Goal: Book appointment/travel/reservation

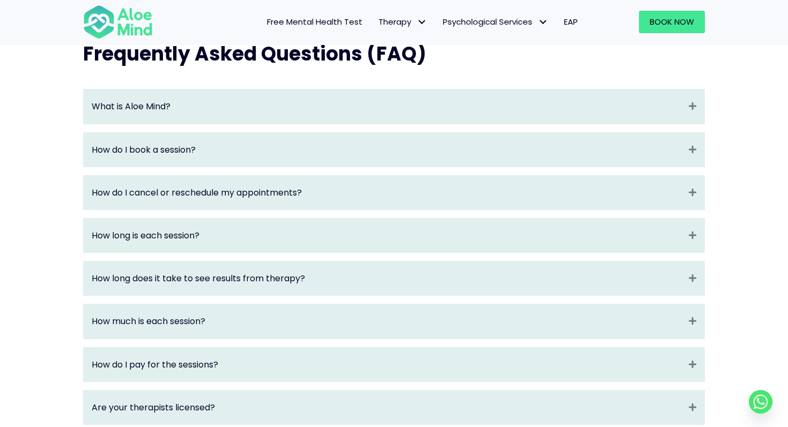
scroll to position [1145, 0]
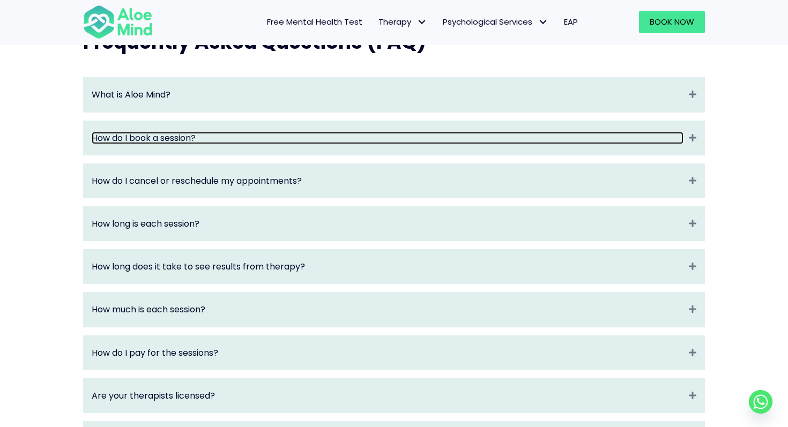
click at [293, 144] on link "How do I book a session?" at bounding box center [387, 138] width 591 height 12
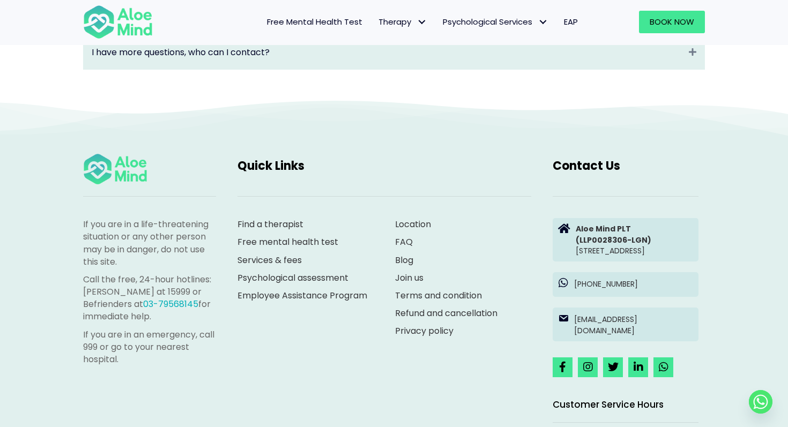
scroll to position [1779, 0]
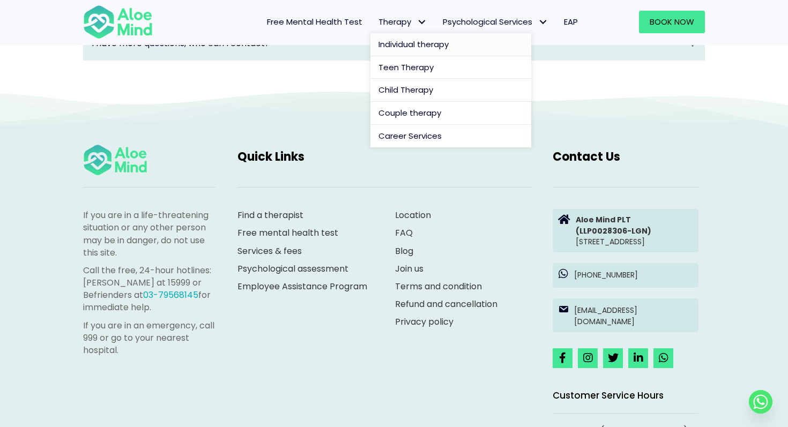
click at [389, 44] on span "Individual therapy" at bounding box center [413, 44] width 70 height 11
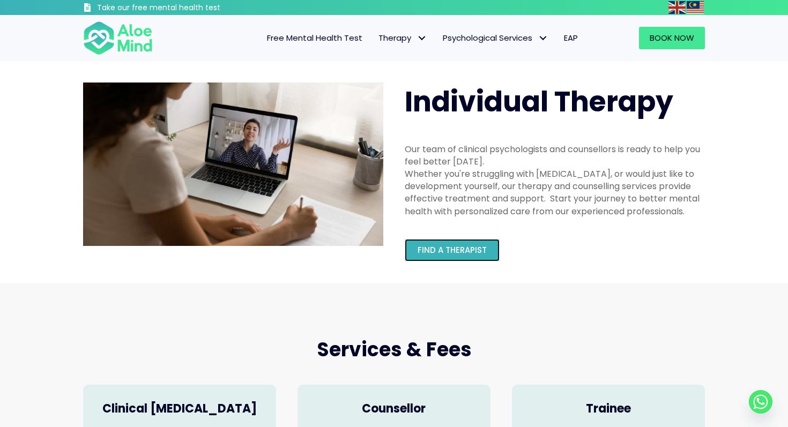
click at [470, 248] on span "Find a therapist" at bounding box center [451, 249] width 69 height 11
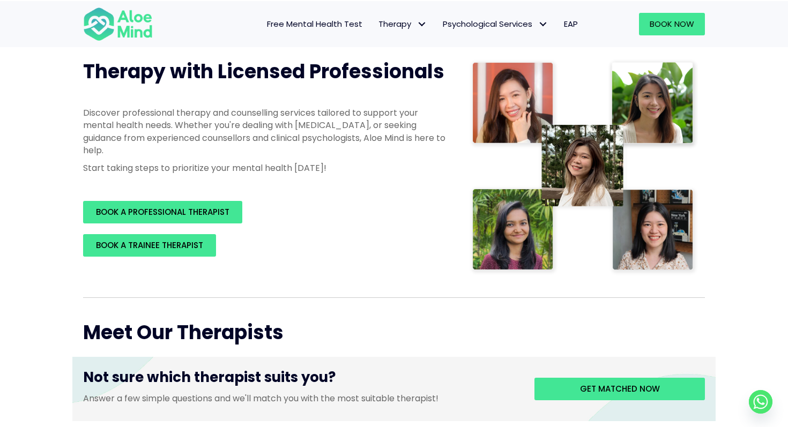
scroll to position [164, 0]
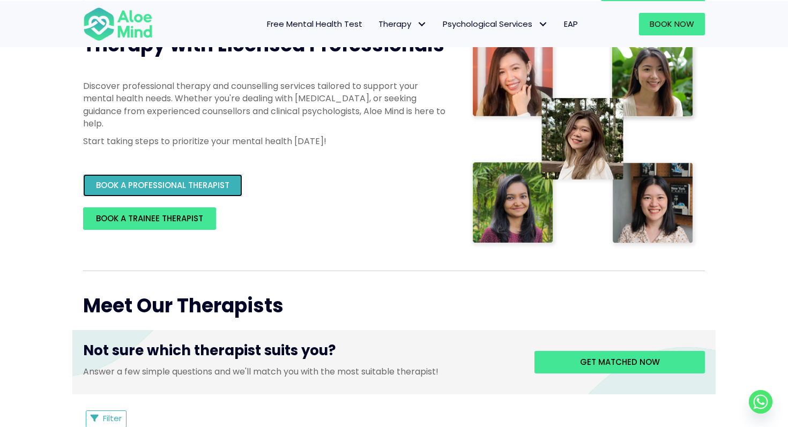
click at [224, 183] on span "BOOK A PROFESSIONAL THERAPIST" at bounding box center [162, 184] width 133 height 11
